Goal: Find specific page/section: Find specific page/section

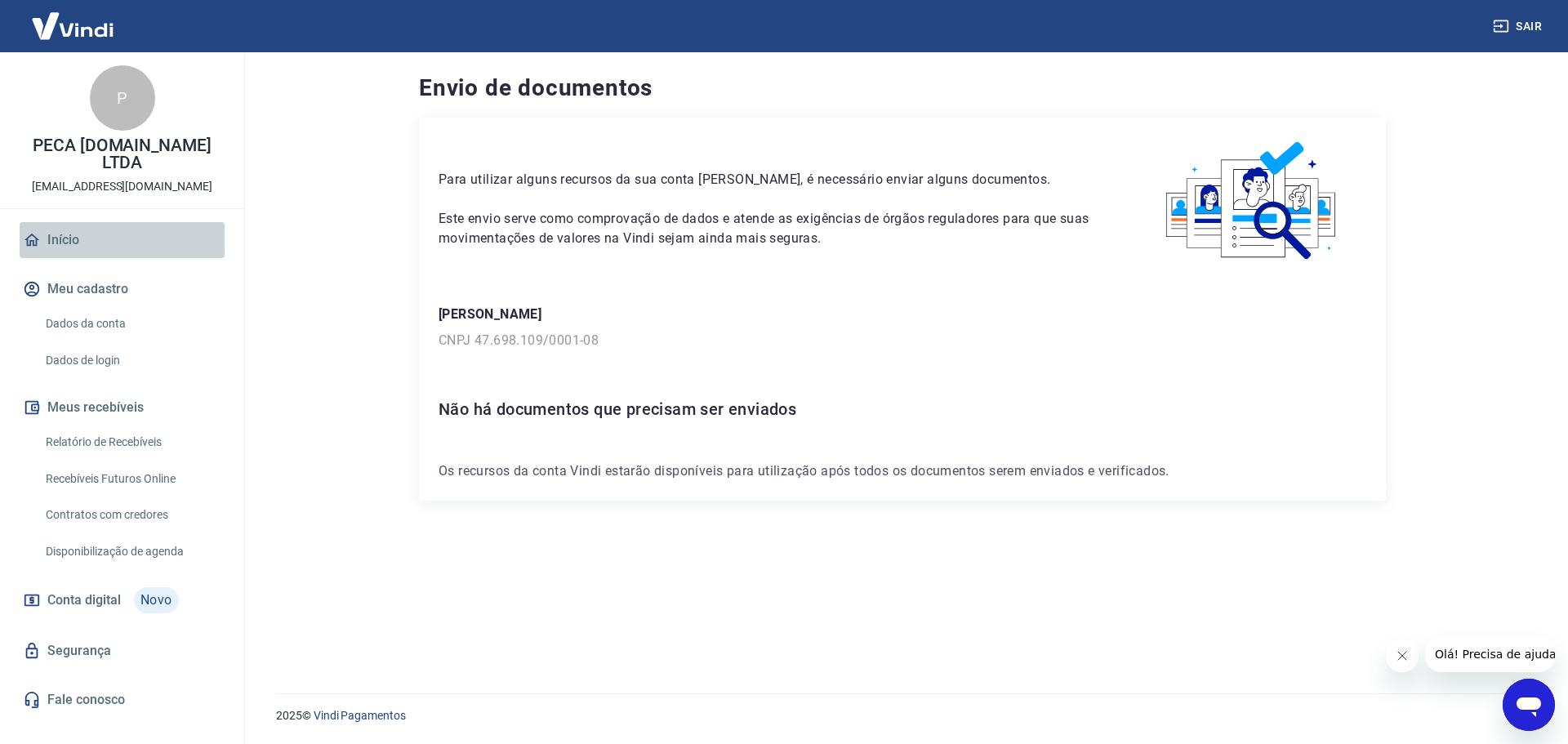
click at [44, 224] on link "Início" at bounding box center [122, 240] width 205 height 36
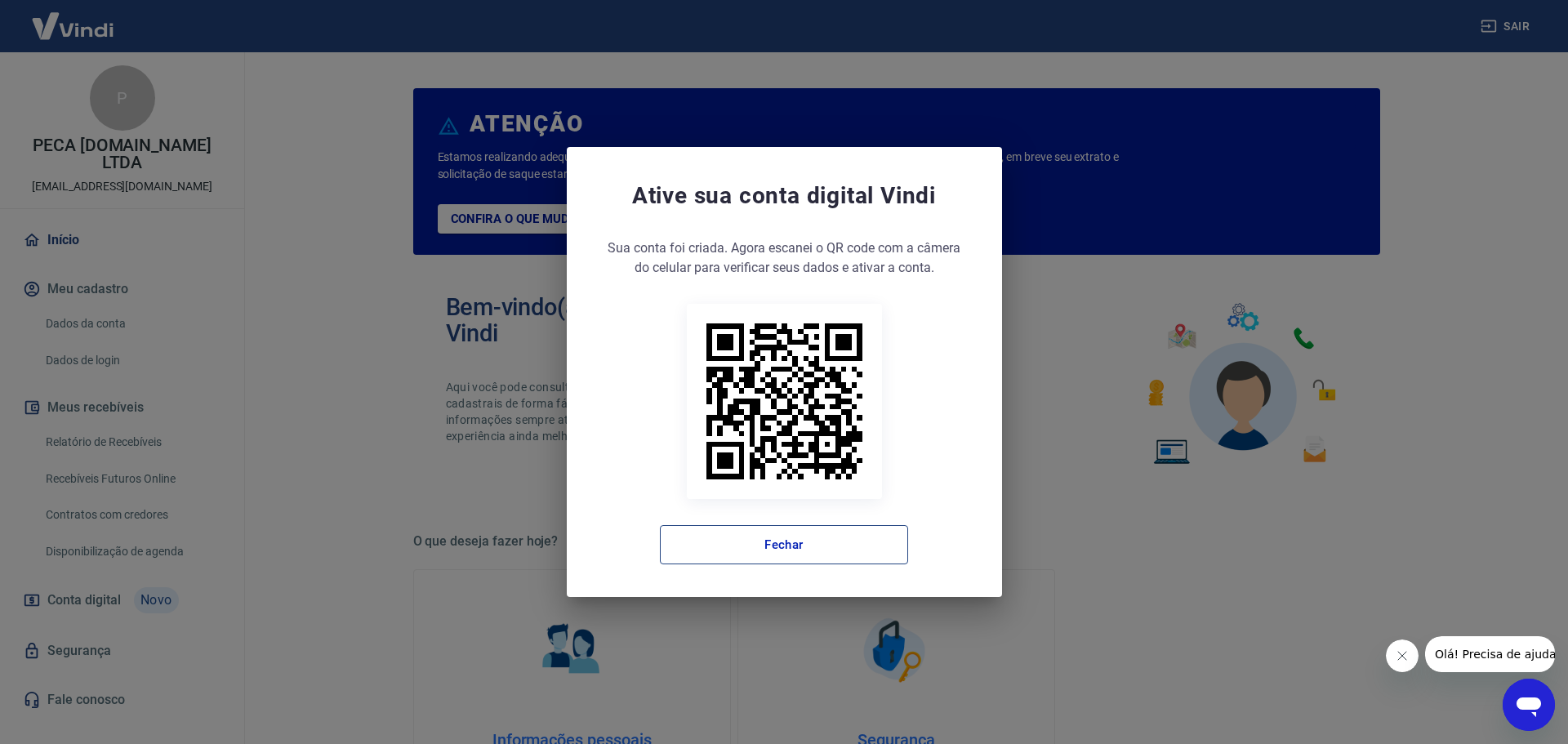
click at [835, 536] on button "Fechar" at bounding box center [784, 545] width 248 height 39
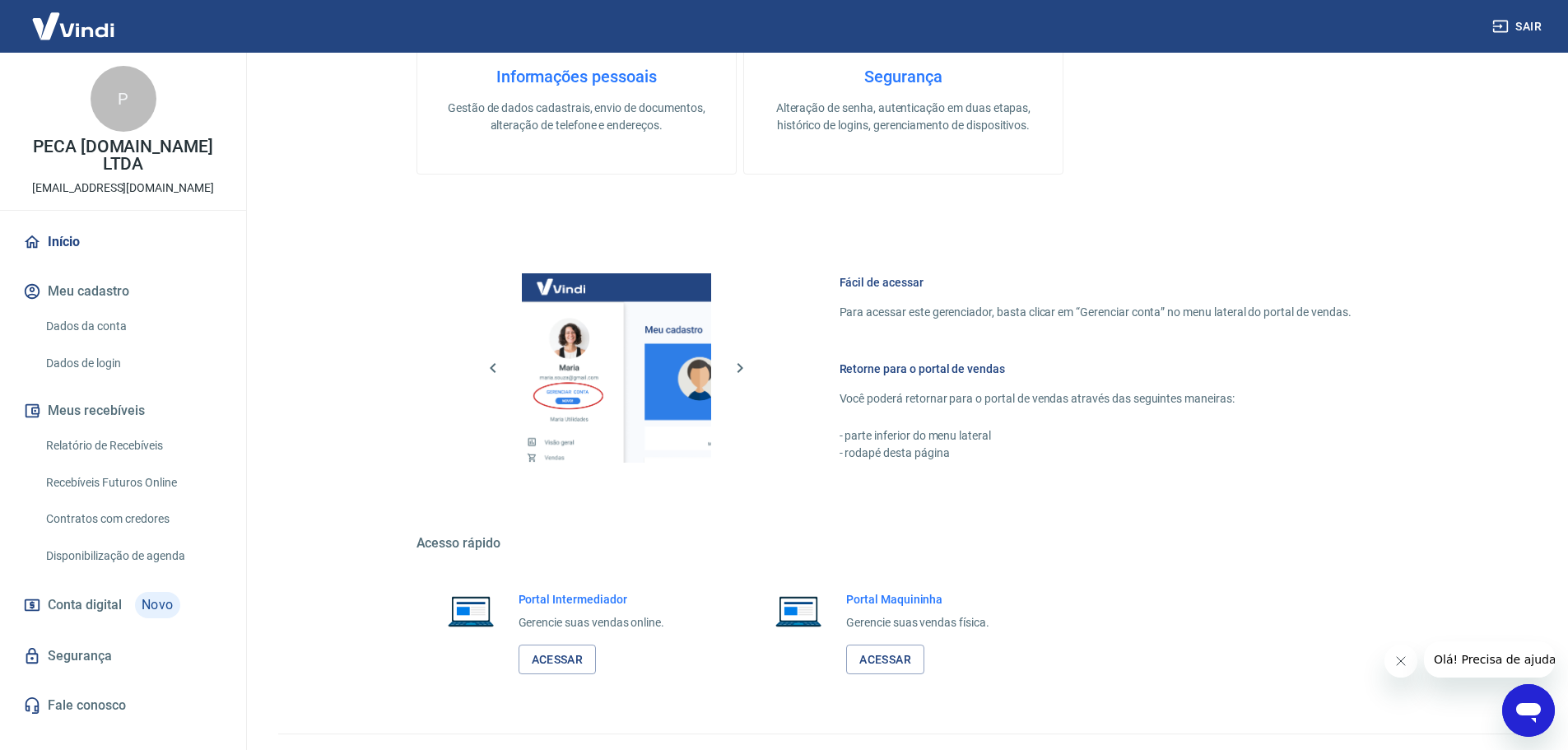
scroll to position [704, 0]
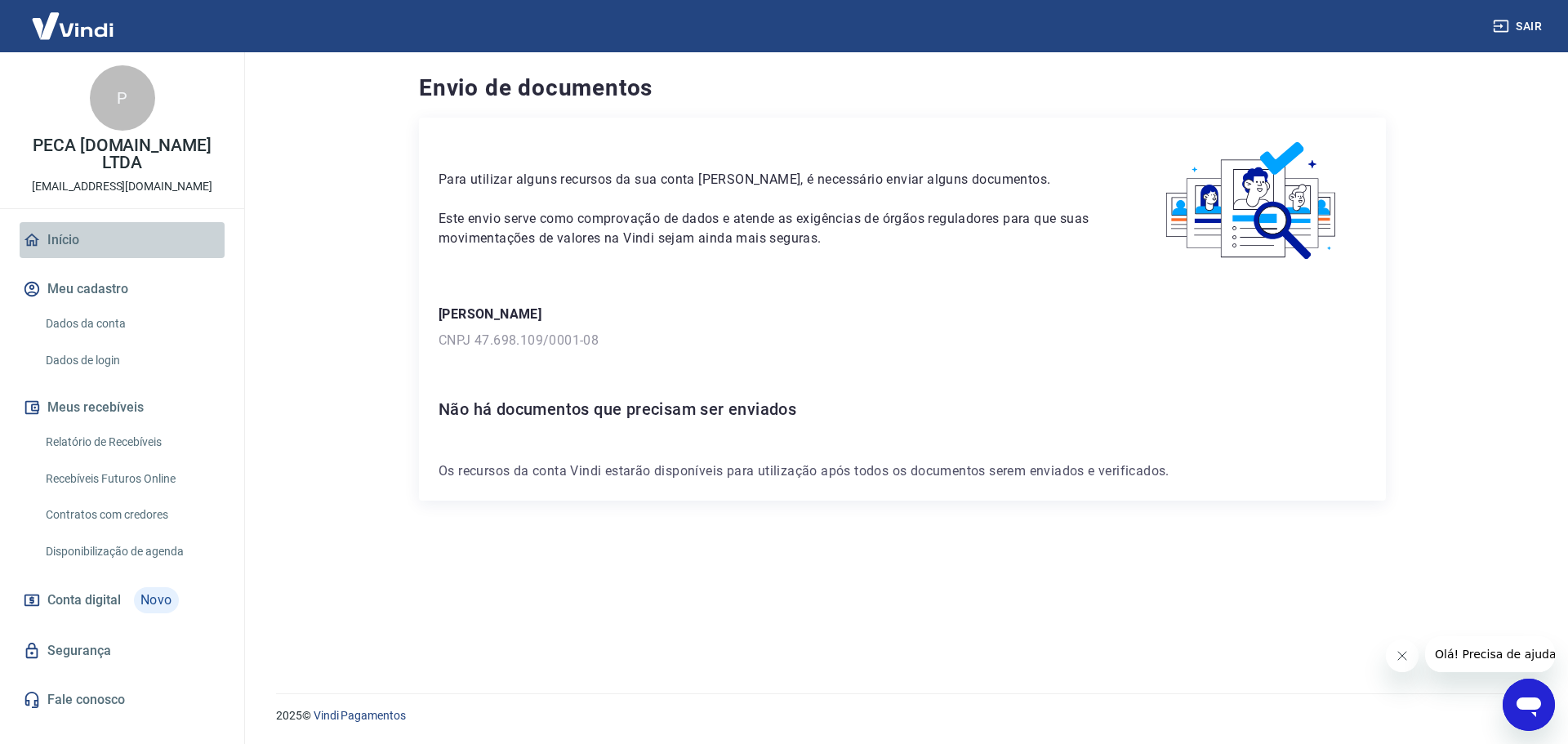
click at [70, 226] on link "Início" at bounding box center [122, 240] width 205 height 36
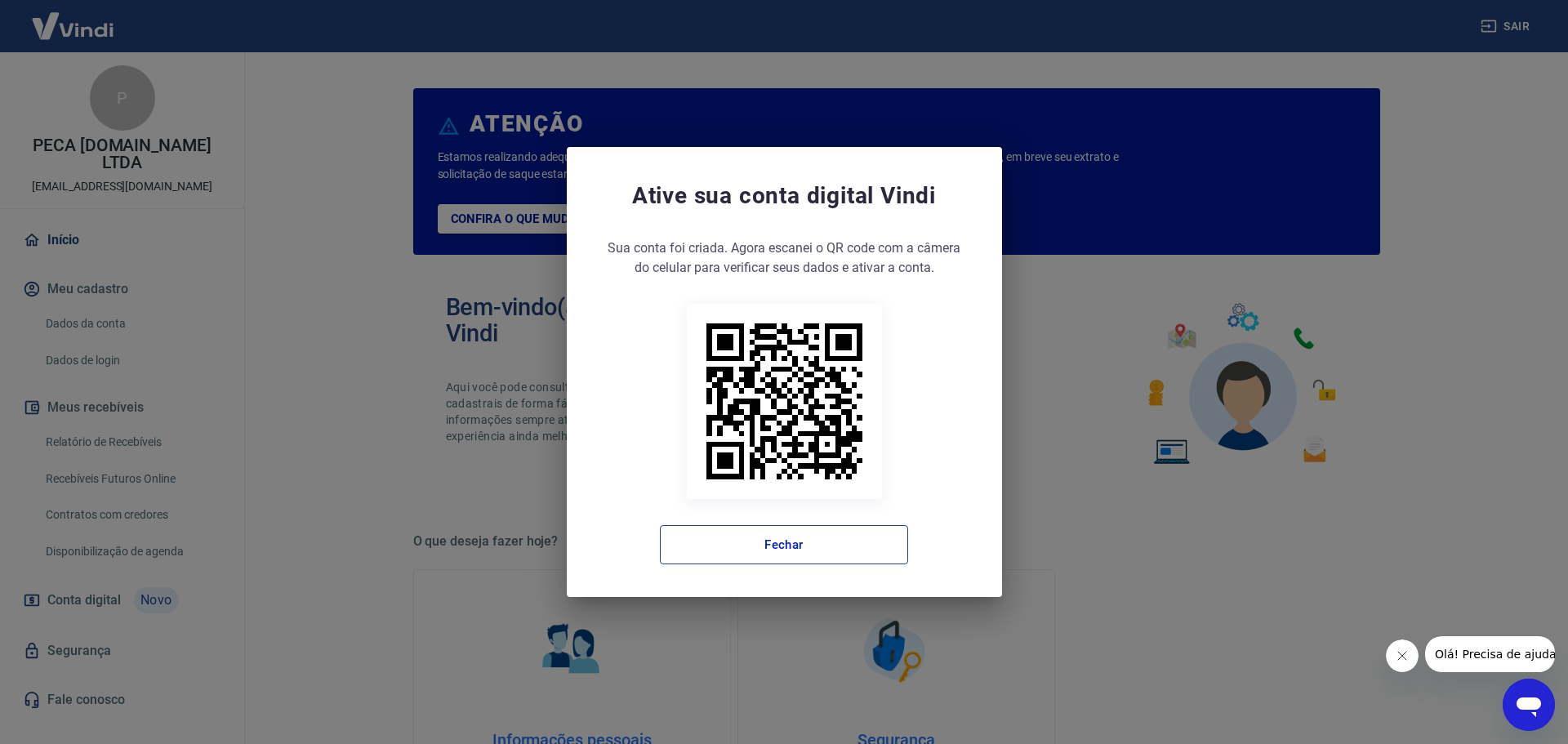
click at [761, 536] on button "Fechar" at bounding box center [784, 545] width 248 height 39
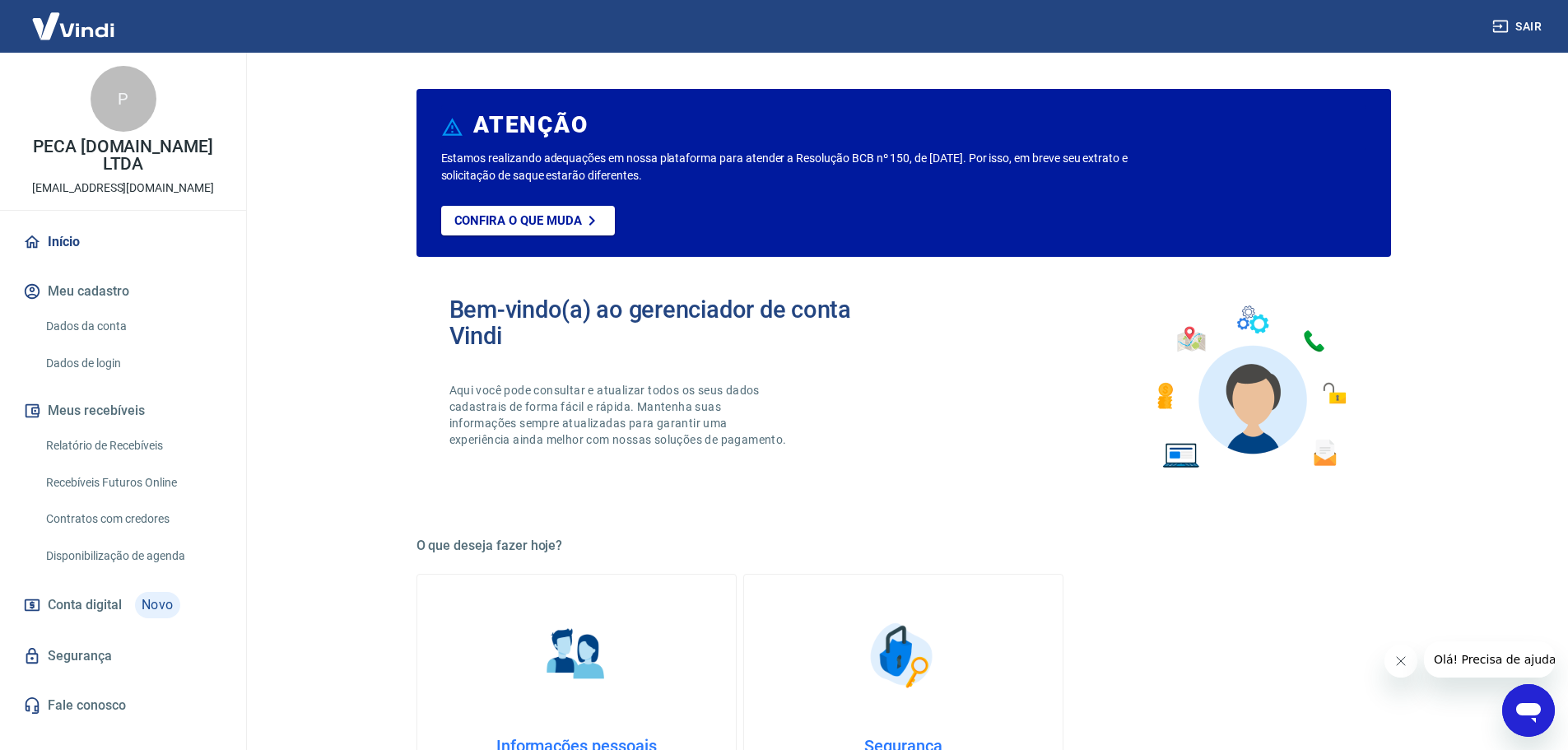
click at [89, 430] on link "Relatório de Recebíveis" at bounding box center [133, 445] width 187 height 34
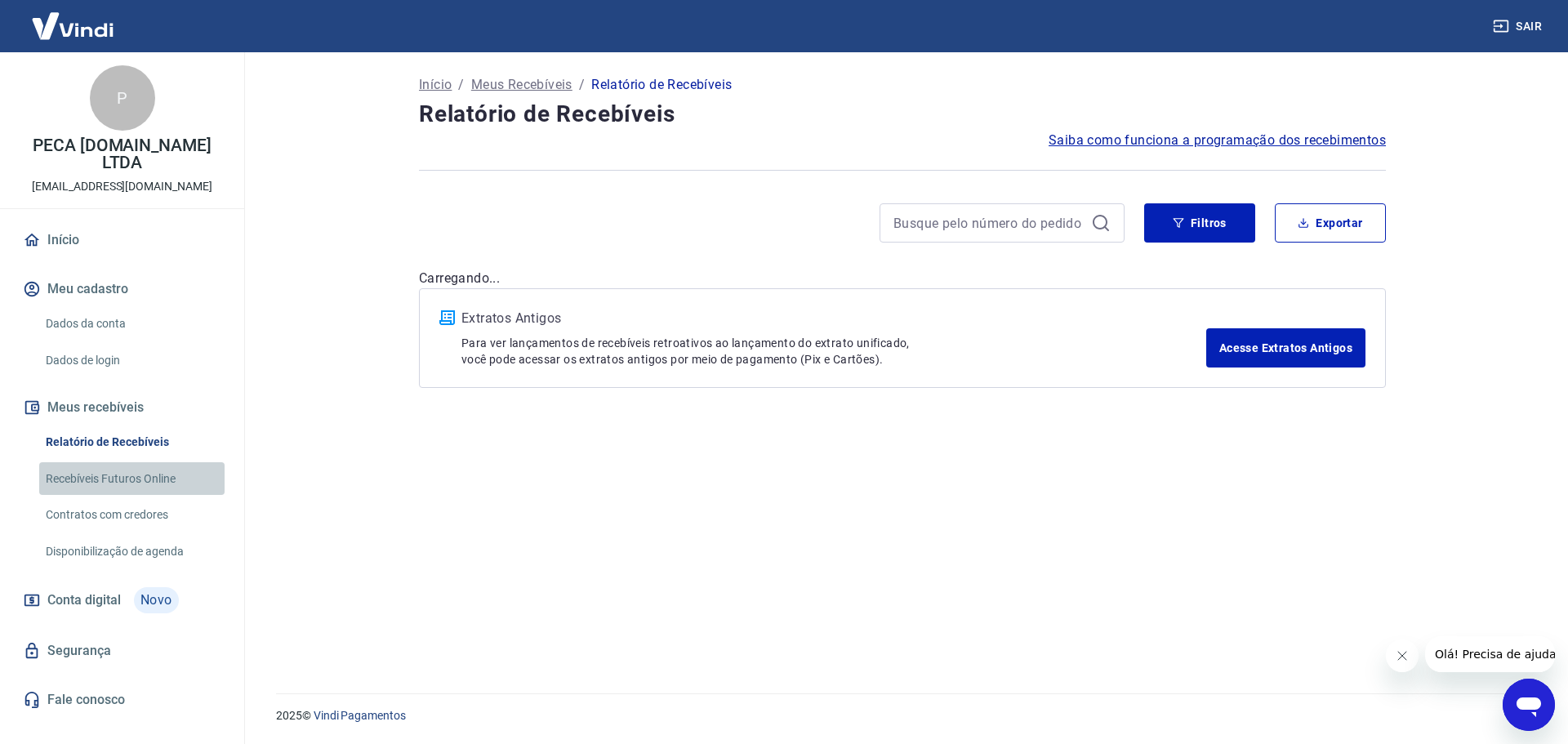
click at [86, 463] on link "Recebíveis Futuros Online" at bounding box center [132, 479] width 186 height 33
